Goal: Information Seeking & Learning: Learn about a topic

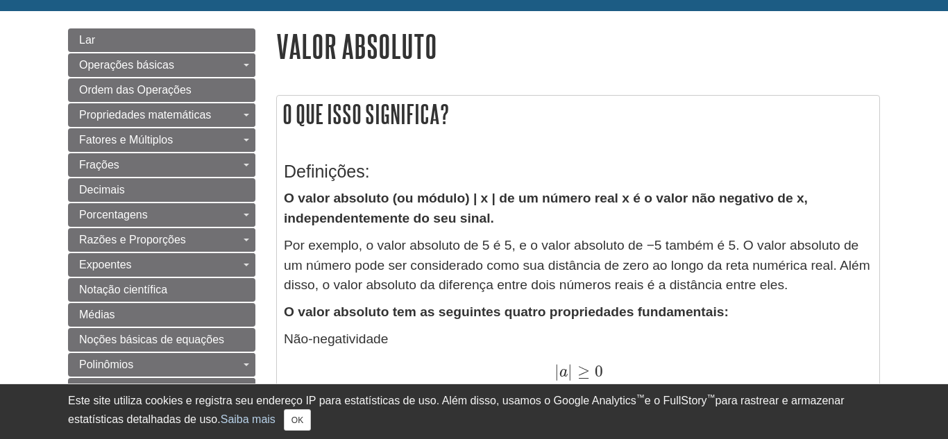
scroll to position [155, 0]
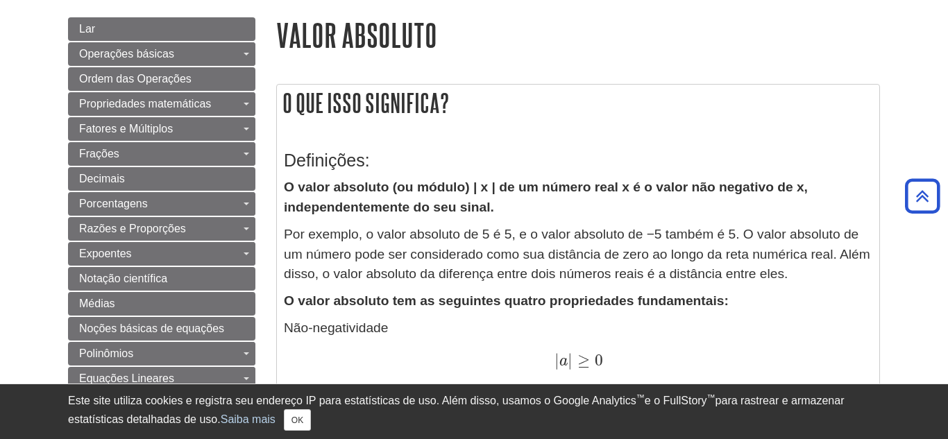
click at [591, 163] on h3 "Definições:" at bounding box center [578, 161] width 589 height 20
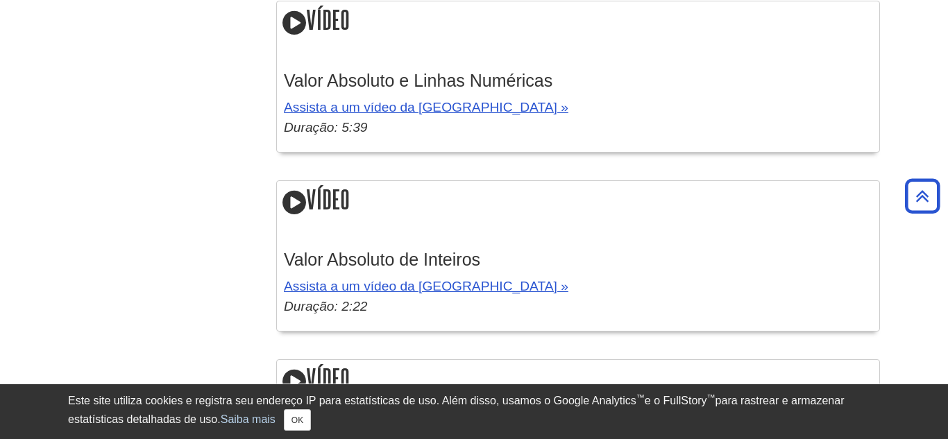
scroll to position [2160, 0]
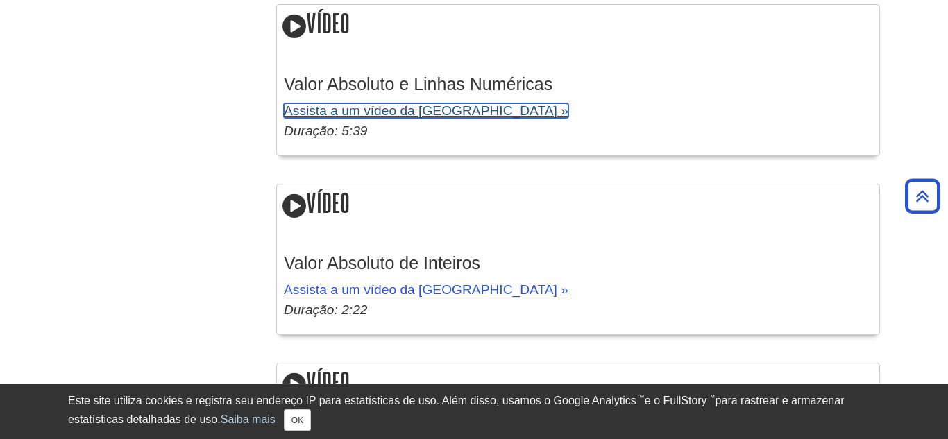
click at [484, 117] on font "Assista a um vídeo da Khan Academy »" at bounding box center [426, 110] width 285 height 15
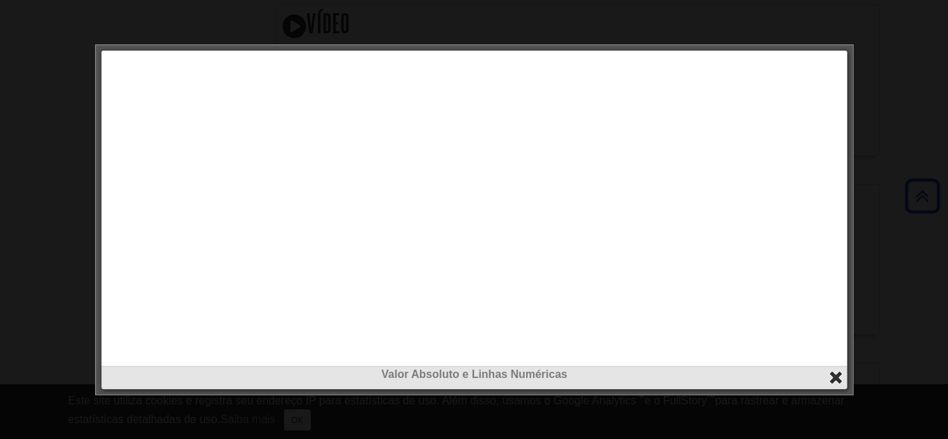
click at [838, 380] on button "fechar" at bounding box center [836, 378] width 16 height 16
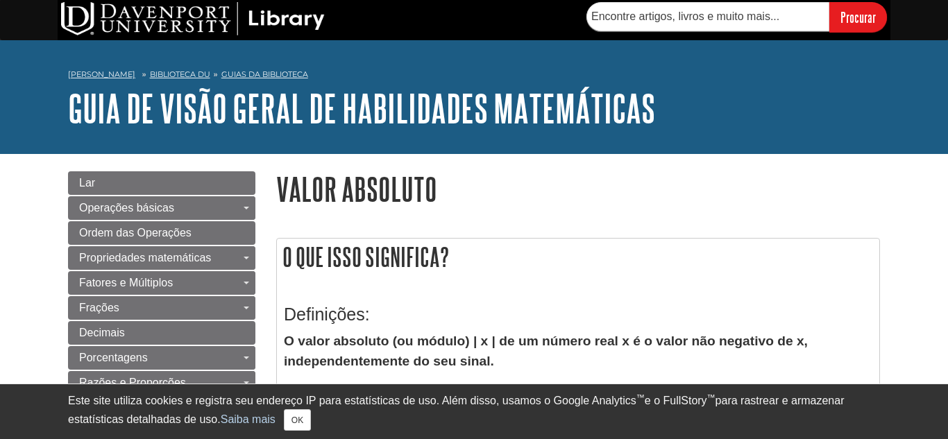
scroll to position [0, 0]
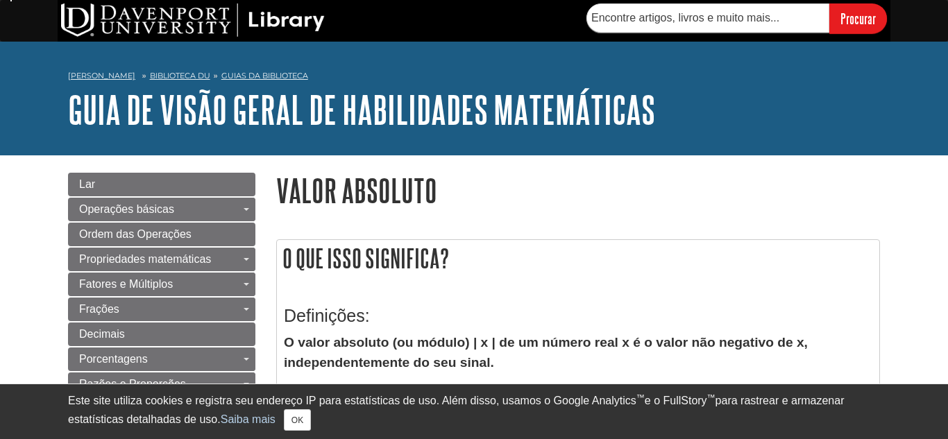
click at [344, 418] on div "Este site utiliza cookies e registra seu endereço IP para estatísticas de uso. …" at bounding box center [474, 412] width 812 height 38
click at [294, 411] on div "Este site utiliza cookies e registra seu endereço IP para estatísticas de uso. …" at bounding box center [474, 412] width 812 height 38
click at [284, 428] on button "OK" at bounding box center [297, 420] width 27 height 22
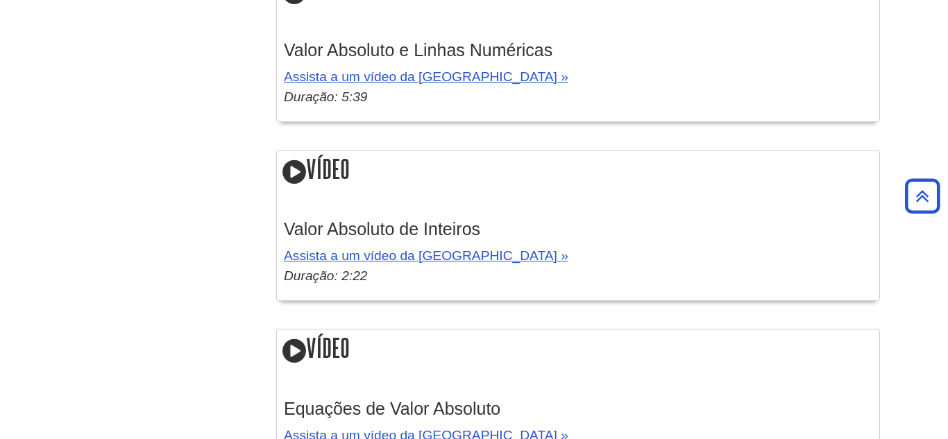
scroll to position [2570, 0]
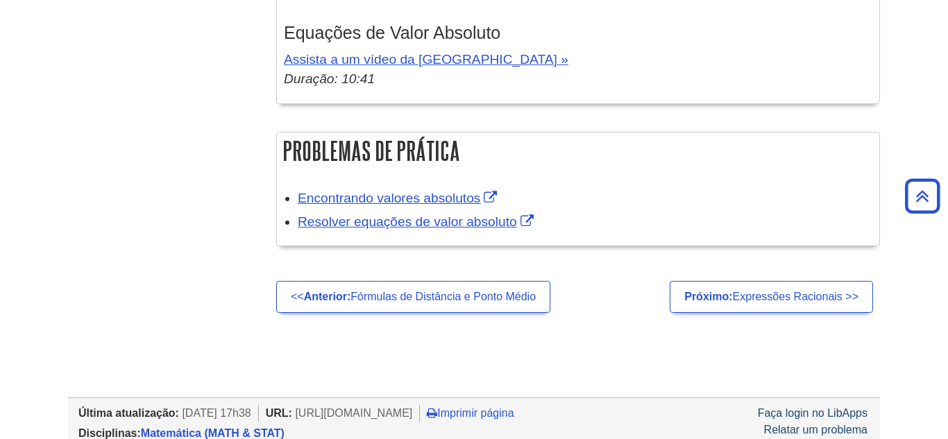
click at [635, 153] on h2 "Problemas de prática" at bounding box center [578, 151] width 602 height 37
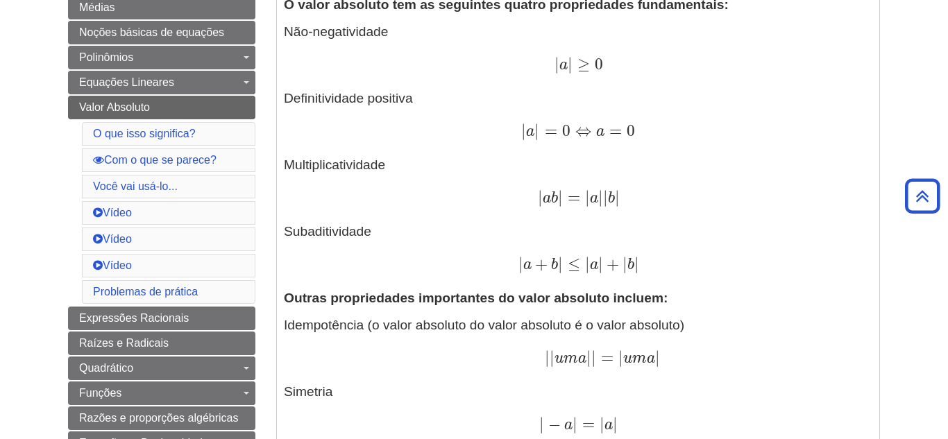
scroll to position [449, 0]
